Goal: Find specific page/section: Find specific page/section

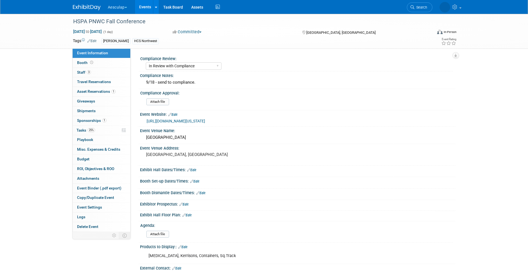
select select "In Review with Compliance"
click at [421, 8] on span "Search" at bounding box center [420, 7] width 13 height 4
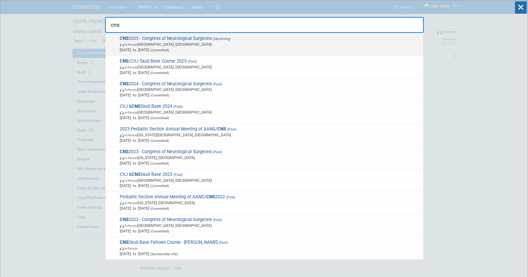
type input "cns"
click at [157, 46] on span "In-Person [GEOGRAPHIC_DATA], [GEOGRAPHIC_DATA]" at bounding box center [270, 45] width 301 height 6
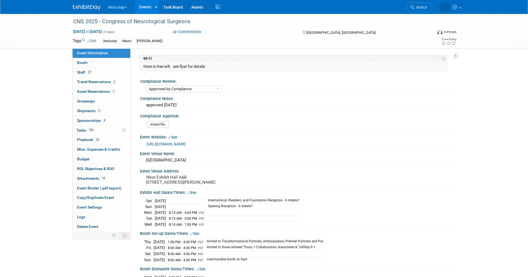
select select "Approved by Compliance"
select select "Neuro"
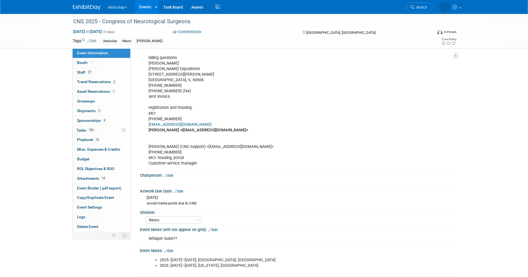
scroll to position [443, 0]
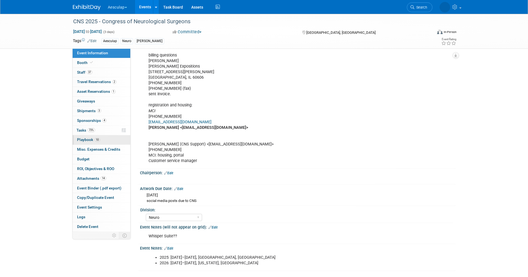
click at [85, 140] on span "Playbook 10" at bounding box center [88, 139] width 23 height 4
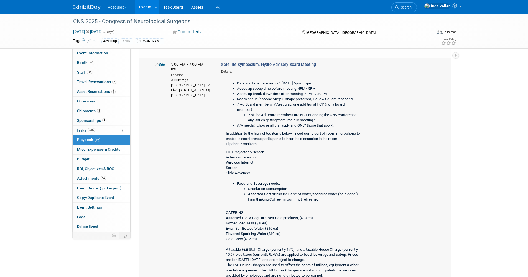
scroll to position [194, 0]
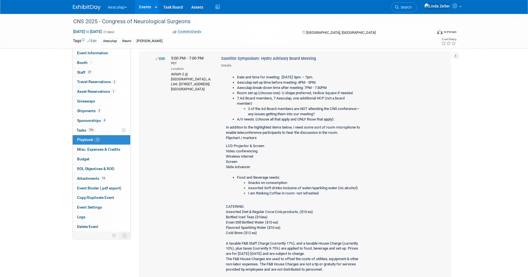
click at [226, 140] on div "Date and time for meeting: Monday Oct 13, 5pm – 7pm. Aesculap set-up time befor…" at bounding box center [292, 221] width 142 height 307
drag, startPoint x: 226, startPoint y: 139, endPoint x: 251, endPoint y: 162, distance: 34.1
click at [251, 162] on div "Date and time for meeting: Monday Oct 13, 5pm – 7pm. Aesculap set-up time befor…" at bounding box center [292, 221] width 142 height 307
drag, startPoint x: 251, startPoint y: 162, endPoint x: 232, endPoint y: 141, distance: 28.8
copy div "LCD Projector & Screen Video conferencing Wireless Internet Screen Slide Advanc…"
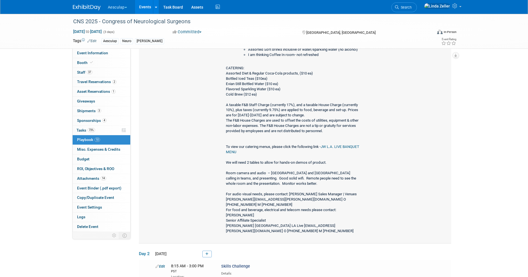
scroll to position [360, 0]
